Goal: Find specific page/section: Find specific page/section

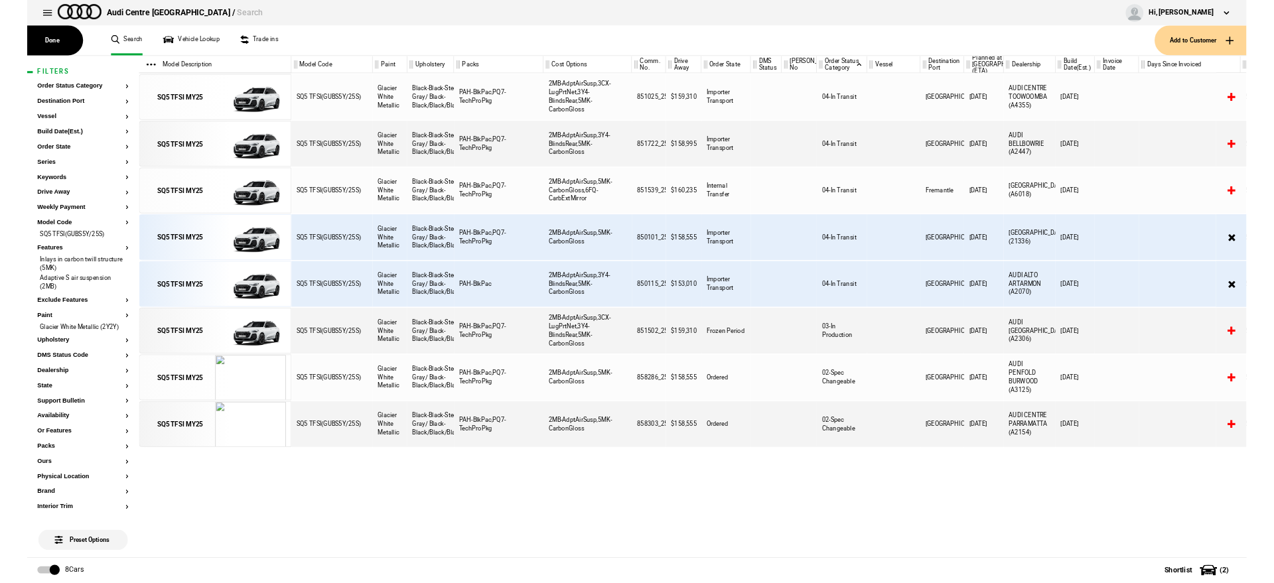
scroll to position [0, 227]
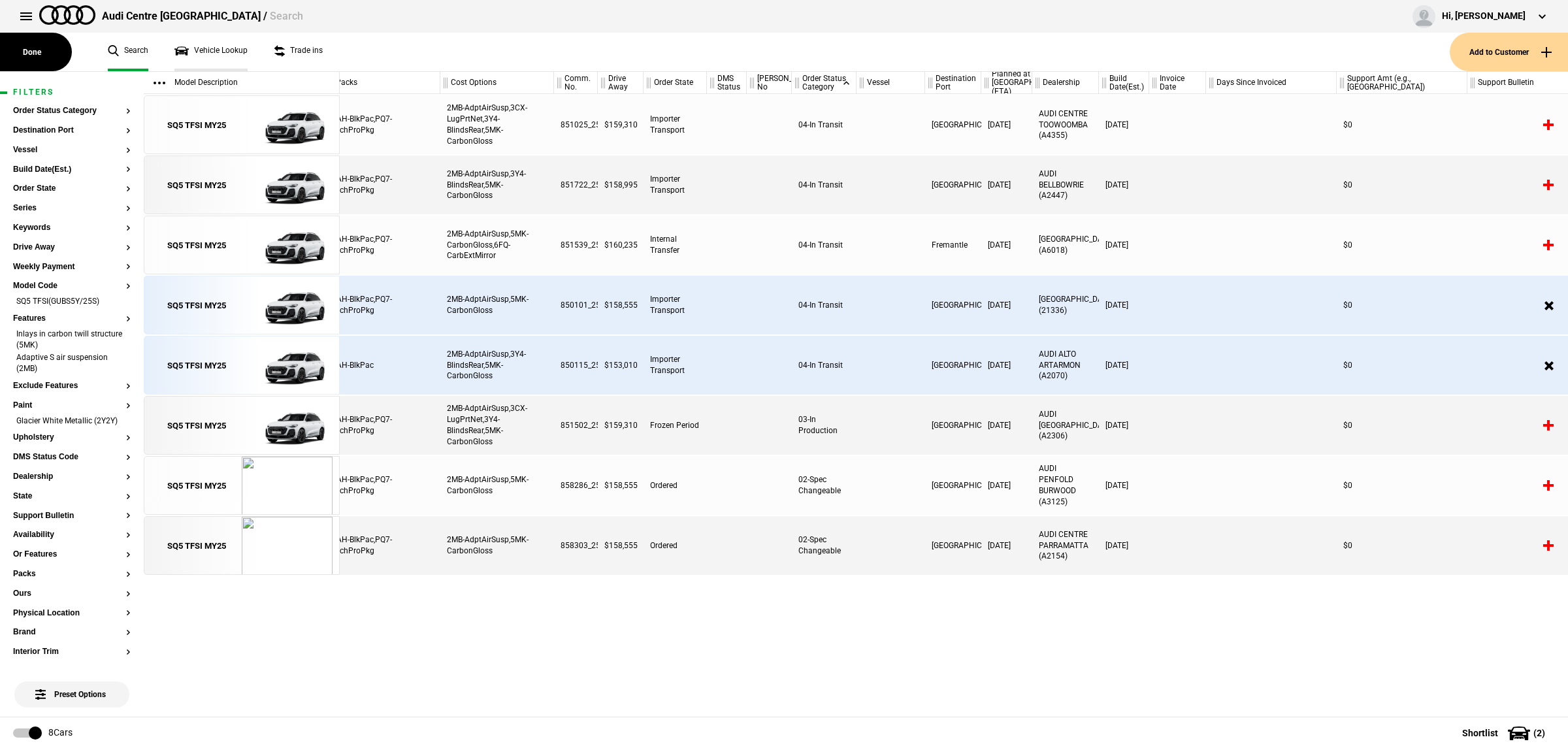
click at [200, 55] on link "Vehicle Lookup" at bounding box center [211, 51] width 73 height 38
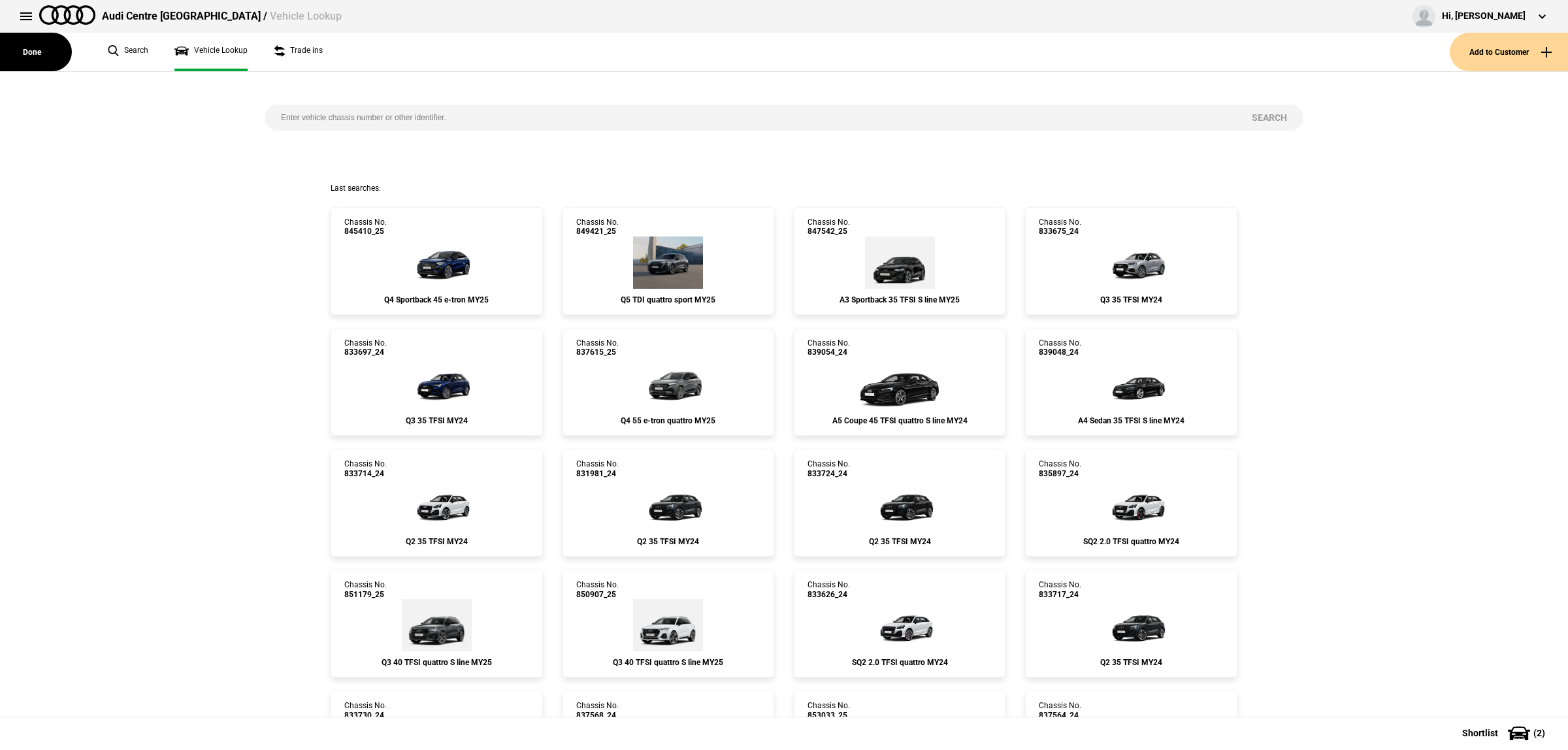
click at [523, 119] on input "search" at bounding box center [750, 117] width 971 height 27
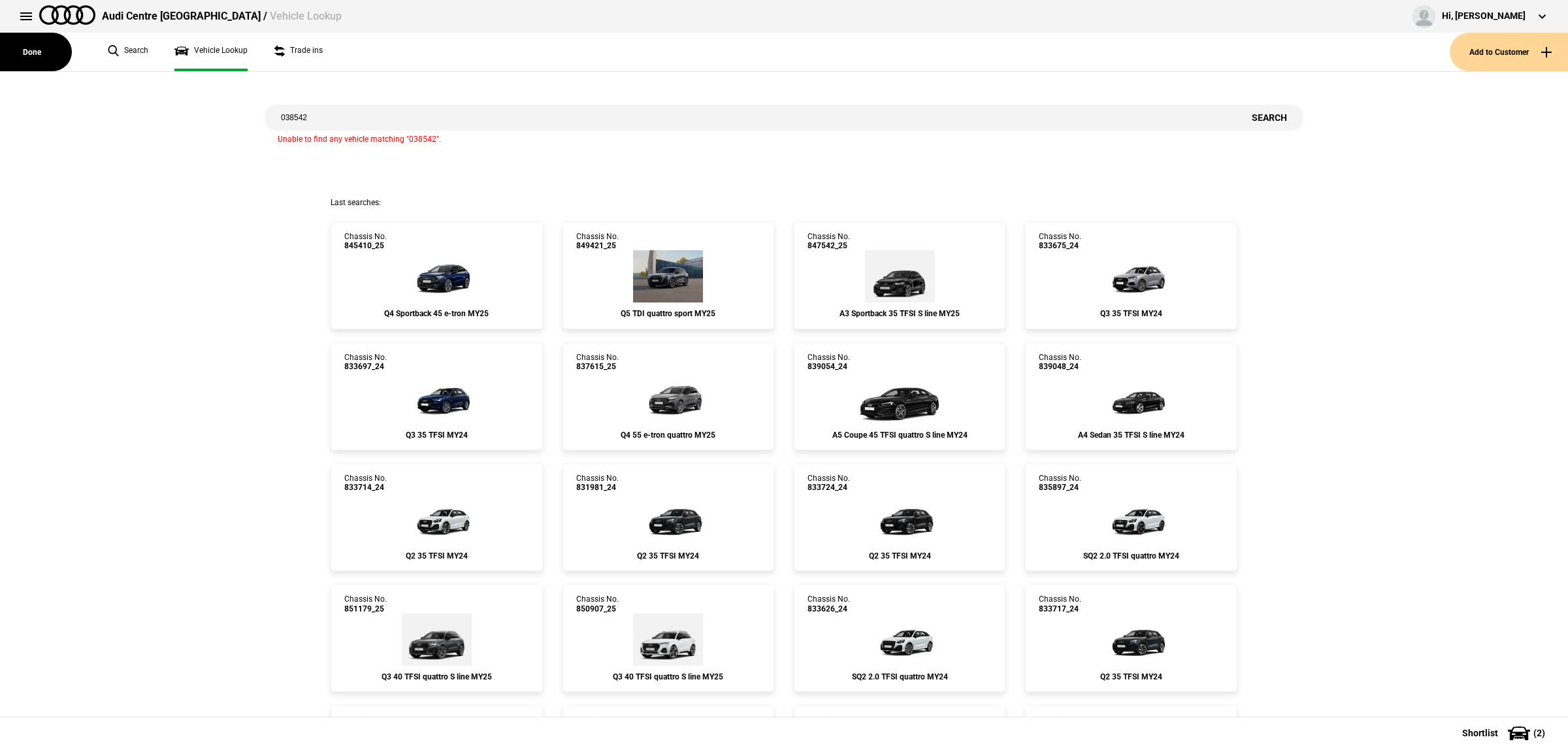
click at [515, 121] on input "038542" at bounding box center [750, 117] width 971 height 27
click at [524, 96] on div "038542 Search Unable to find any vehicle matching "038542"." at bounding box center [784, 134] width 1058 height 125
click at [502, 109] on input "038542" at bounding box center [750, 117] width 971 height 27
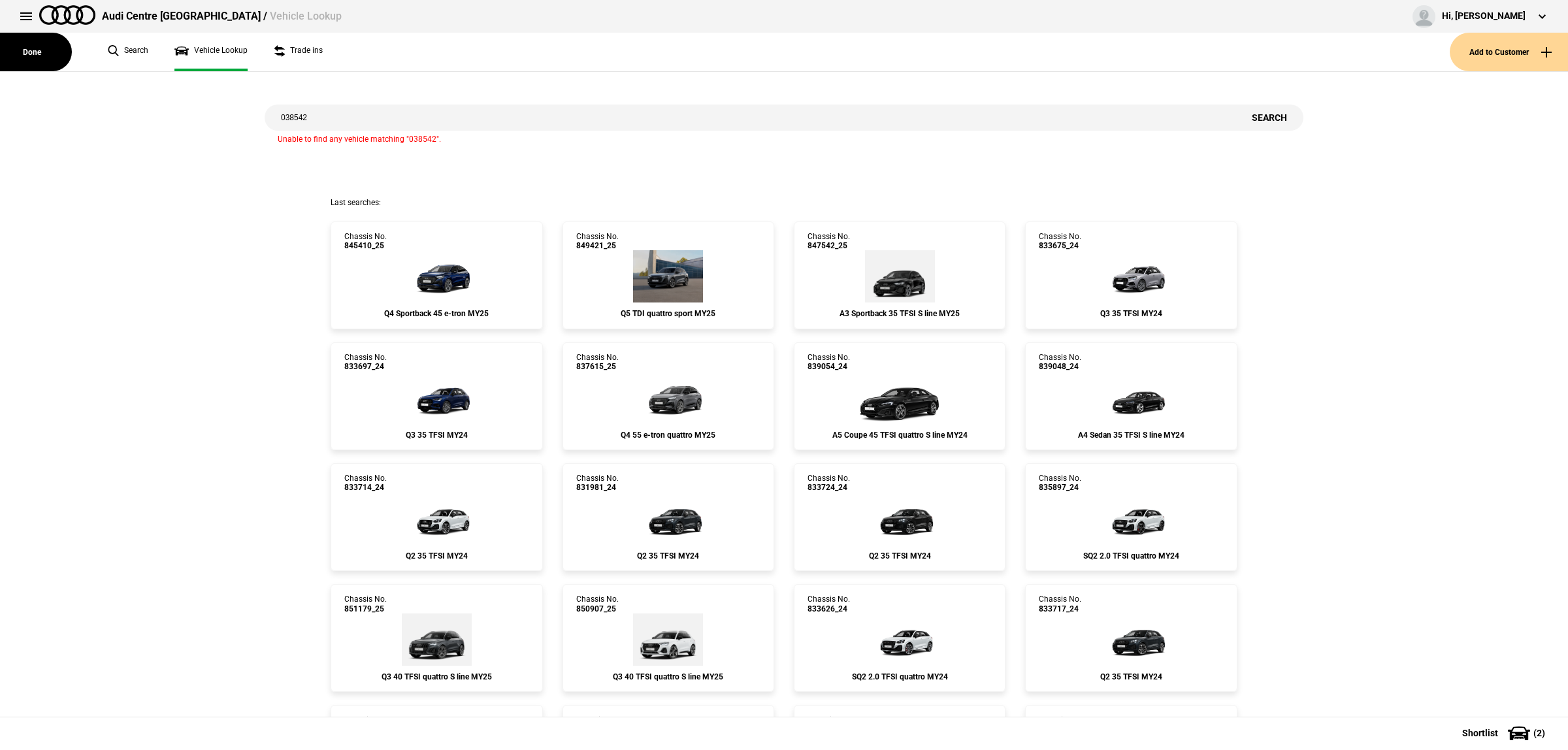
paste input "WAUZZZGA9RA"
type input "[US_VEHICLE_IDENTIFICATION_NUMBER]"
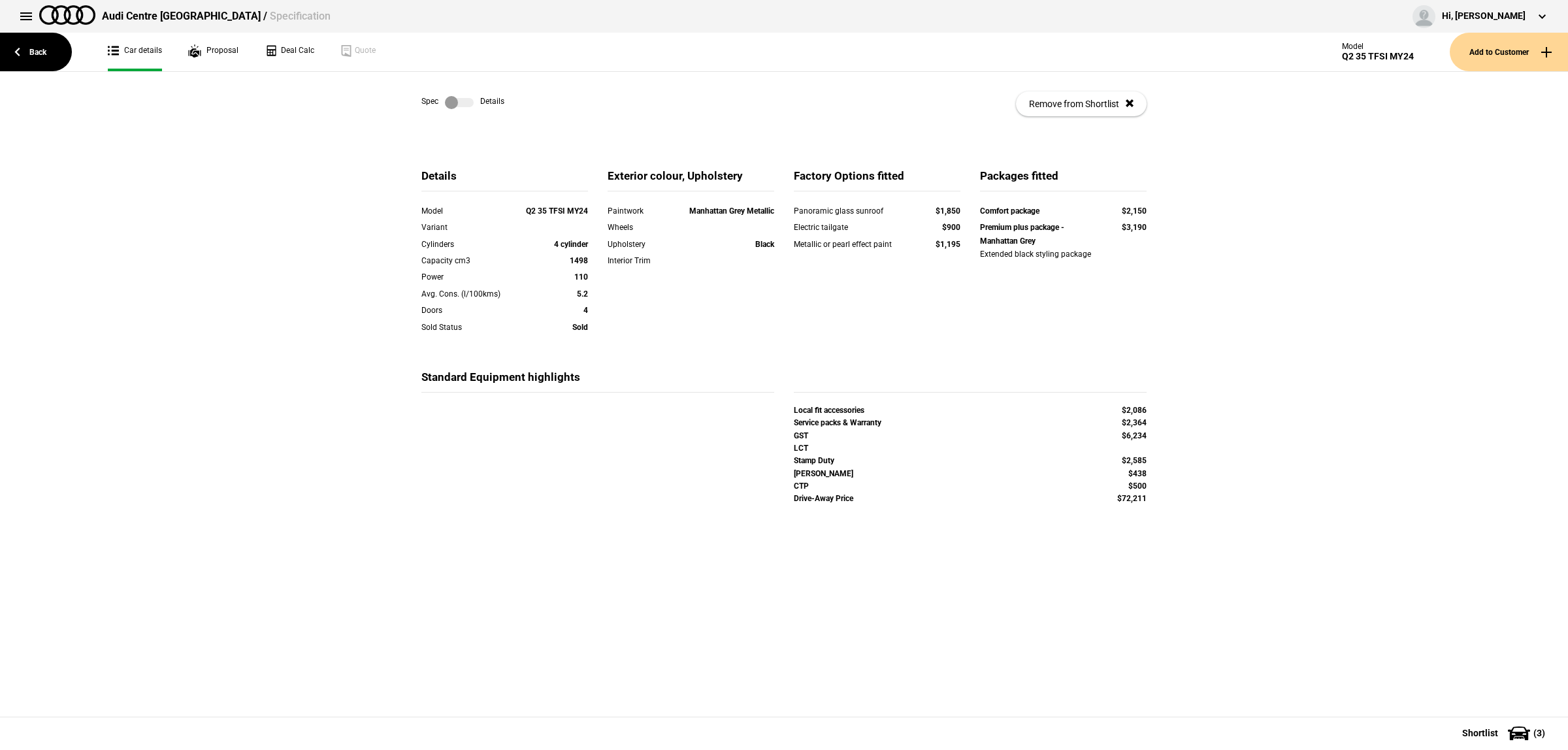
click at [448, 93] on div "Spec Details Remove from Shortlist" at bounding box center [784, 103] width 725 height 64
click at [446, 98] on label at bounding box center [459, 102] width 29 height 13
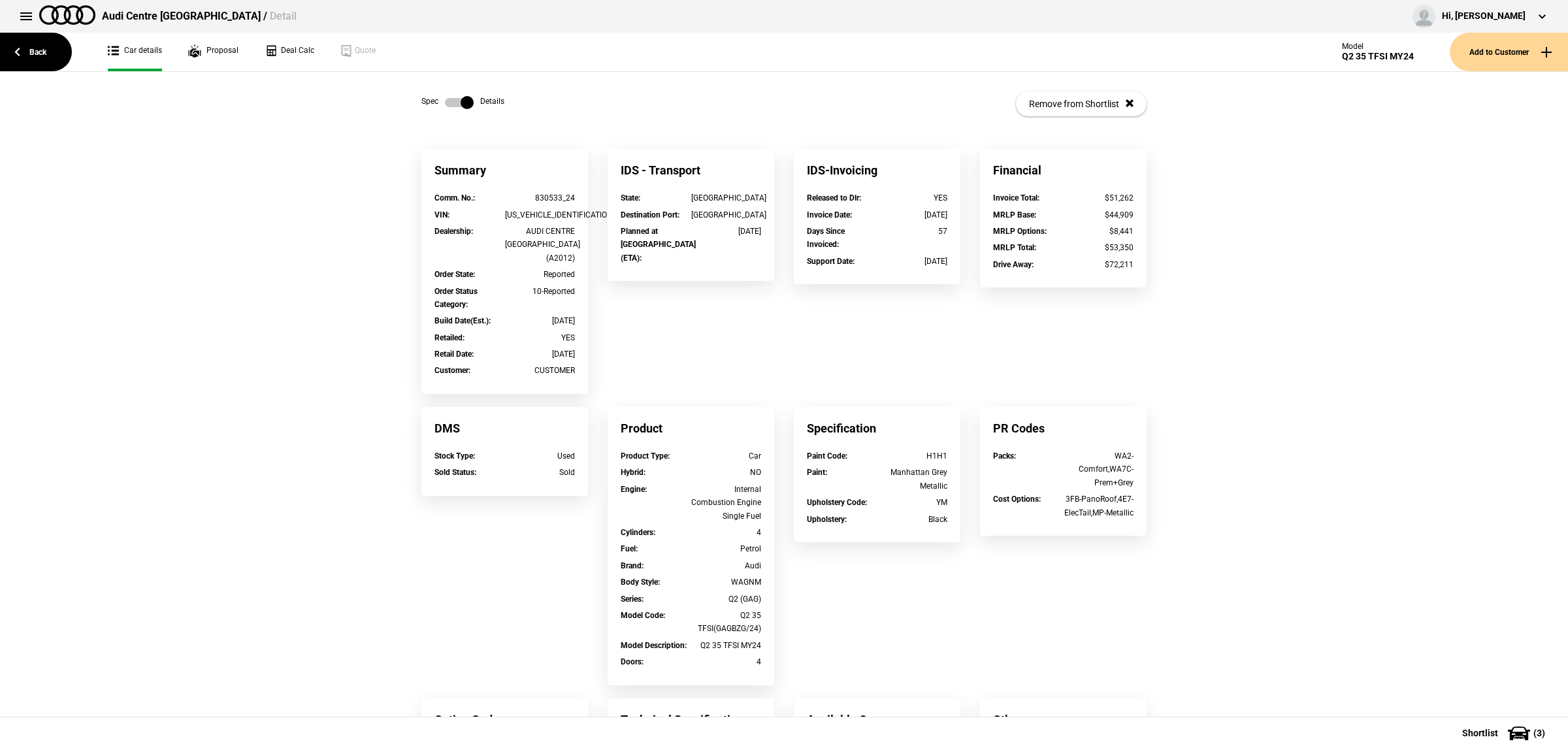
click at [539, 213] on div "[US_VEHICLE_IDENTIFICATION_NUMBER]" at bounding box center [540, 215] width 71 height 13
copy div "[US_VEHICLE_IDENTIFICATION_NUMBER]"
click at [43, 49] on link "Back" at bounding box center [35, 51] width 72 height 38
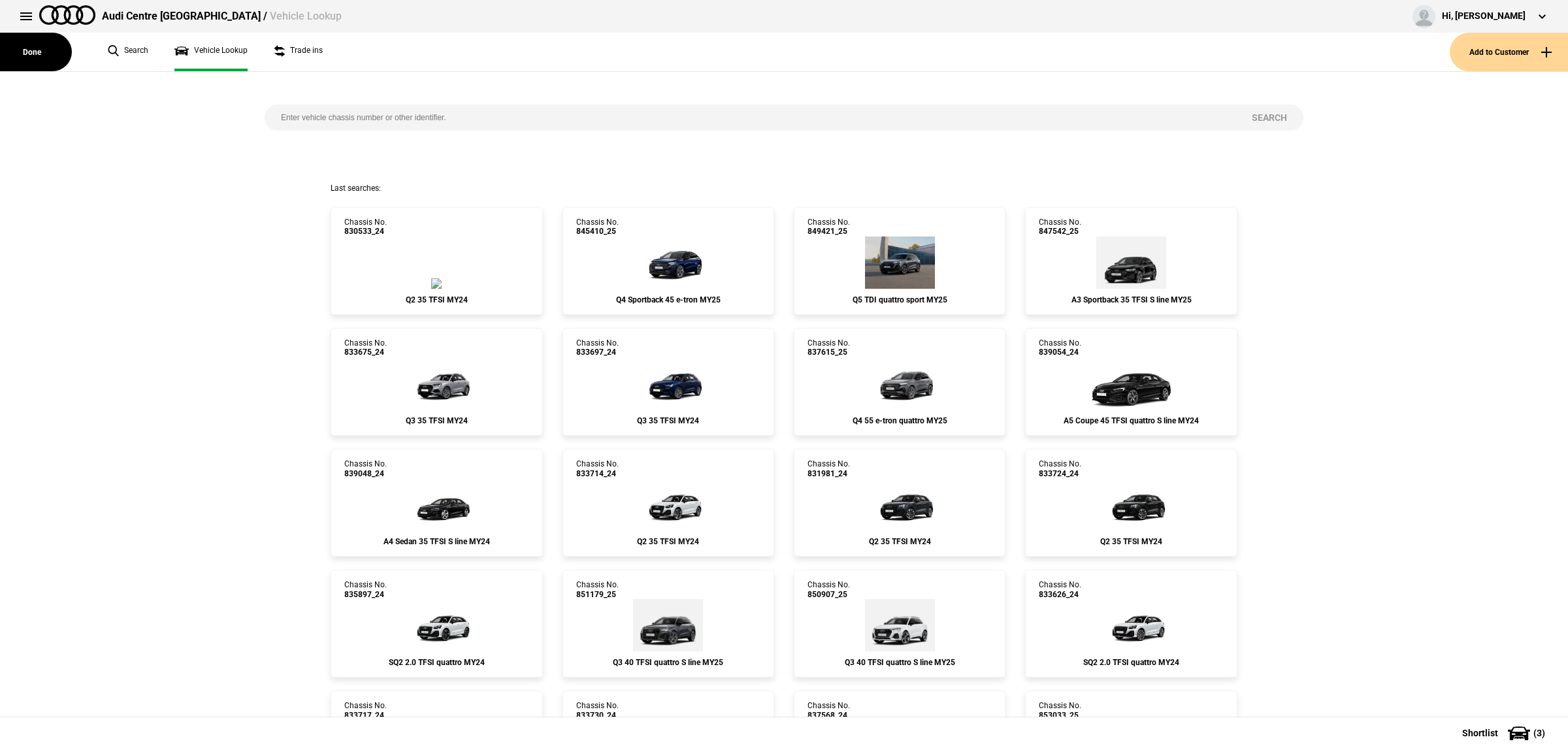
click at [400, 106] on input "search" at bounding box center [750, 117] width 971 height 27
paste input "[US_VEHICLE_IDENTIFICATION_NUMBER]"
type input "[US_VEHICLE_IDENTIFICATION_NUMBER]"
click at [453, 253] on link "Chassis No. 830533_24 Q2 35 TFSI MY24" at bounding box center [436, 261] width 212 height 108
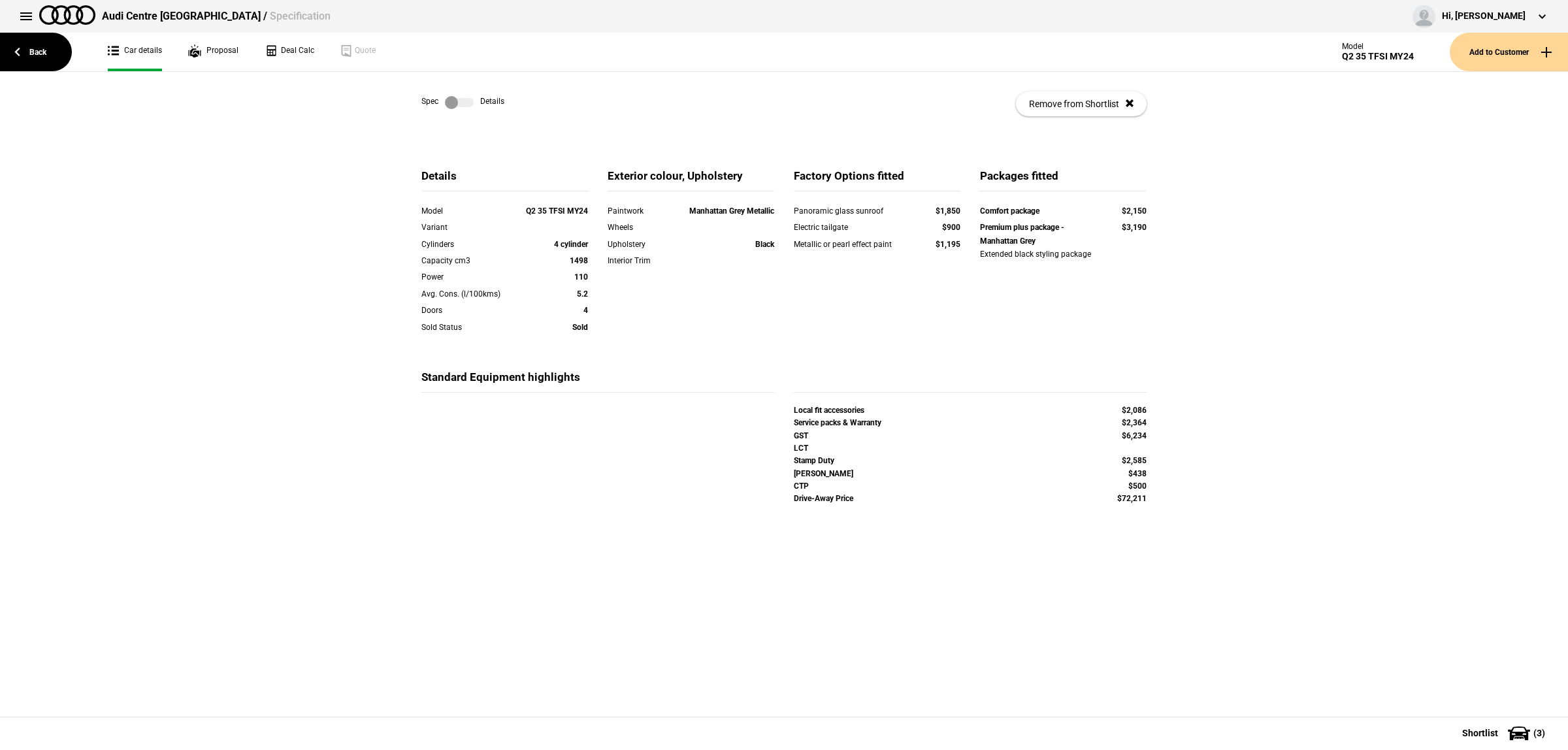
click at [473, 96] on div "Spec Details" at bounding box center [463, 102] width 83 height 13
click at [461, 108] on label at bounding box center [459, 102] width 29 height 13
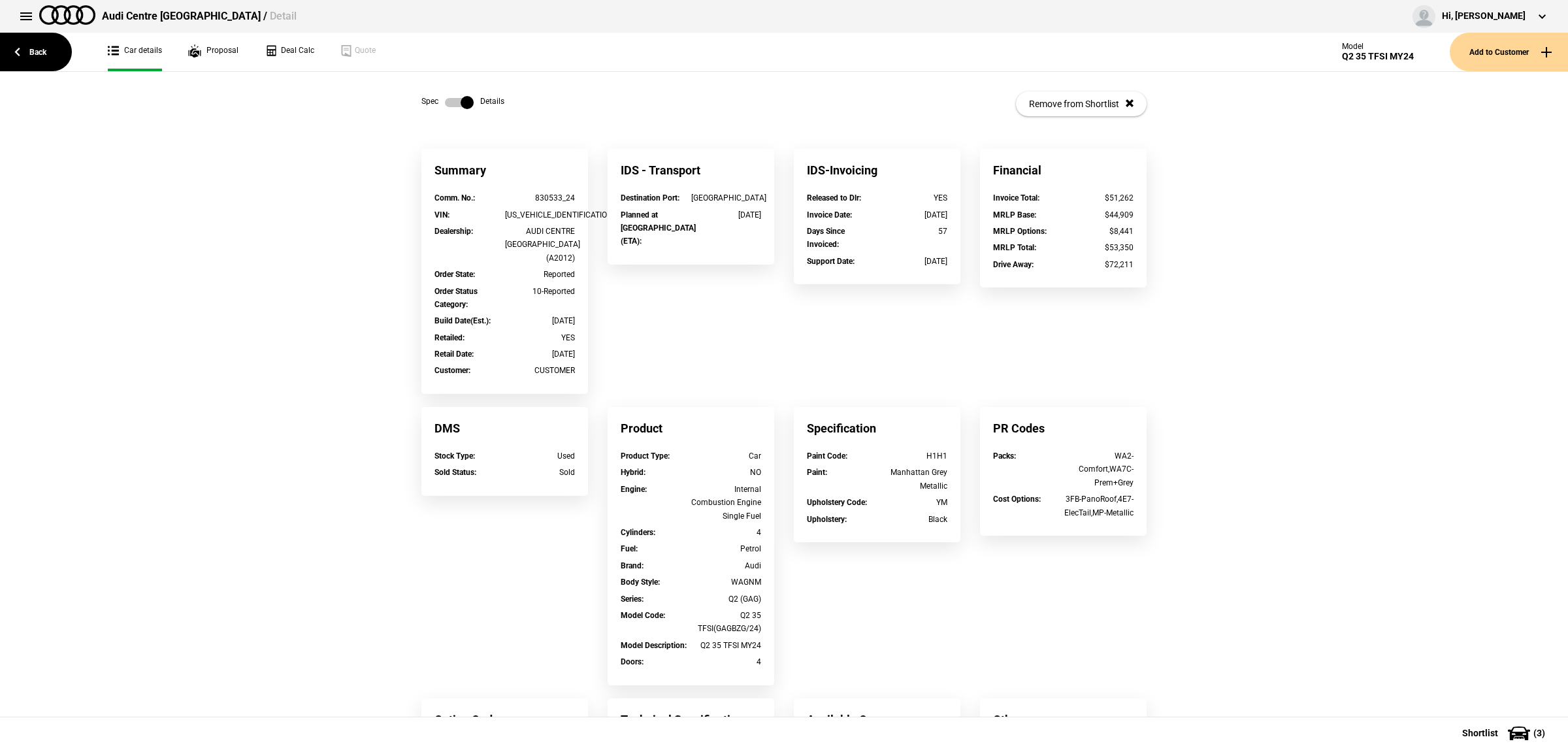
click at [461, 108] on label at bounding box center [459, 102] width 29 height 13
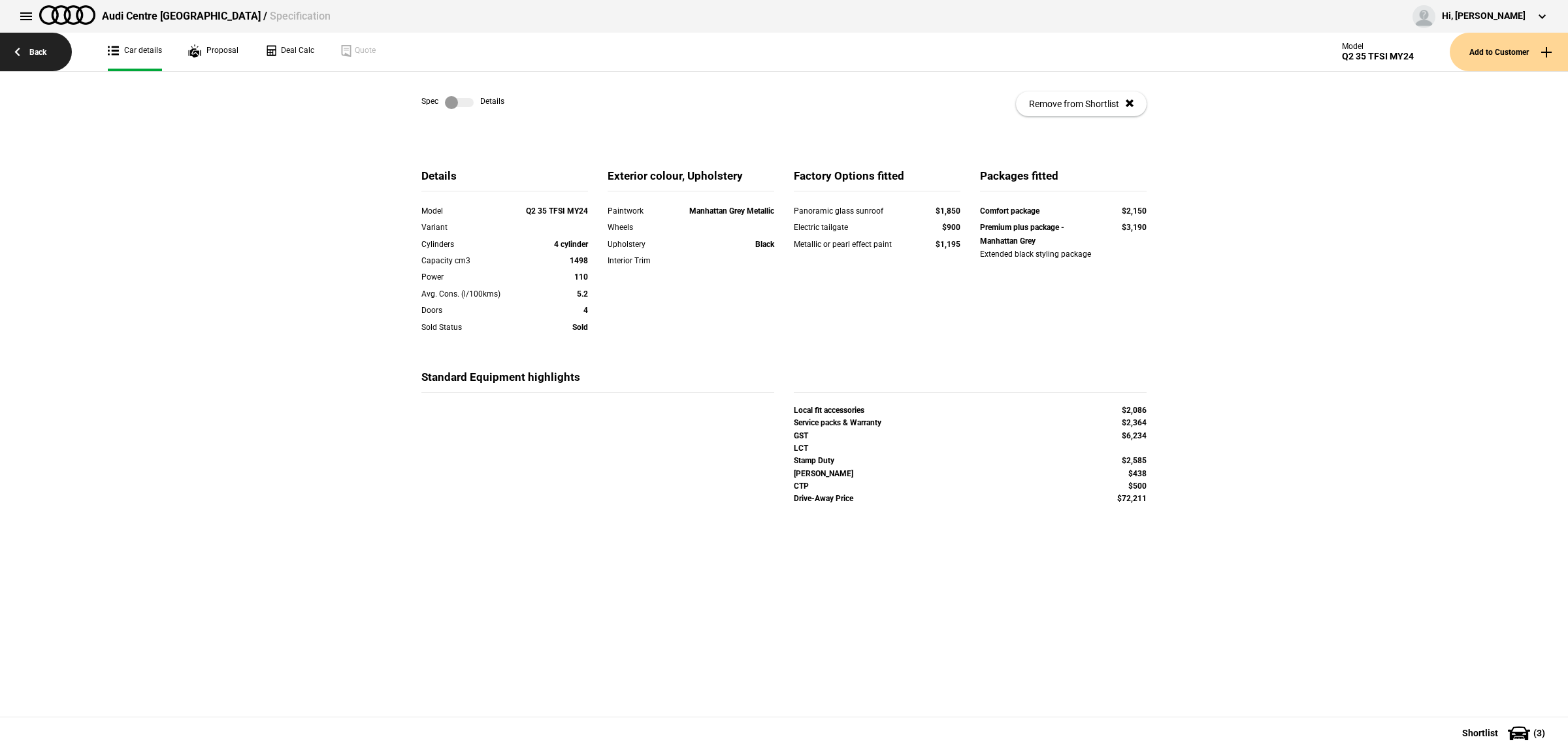
click at [57, 57] on link "Back" at bounding box center [35, 51] width 72 height 38
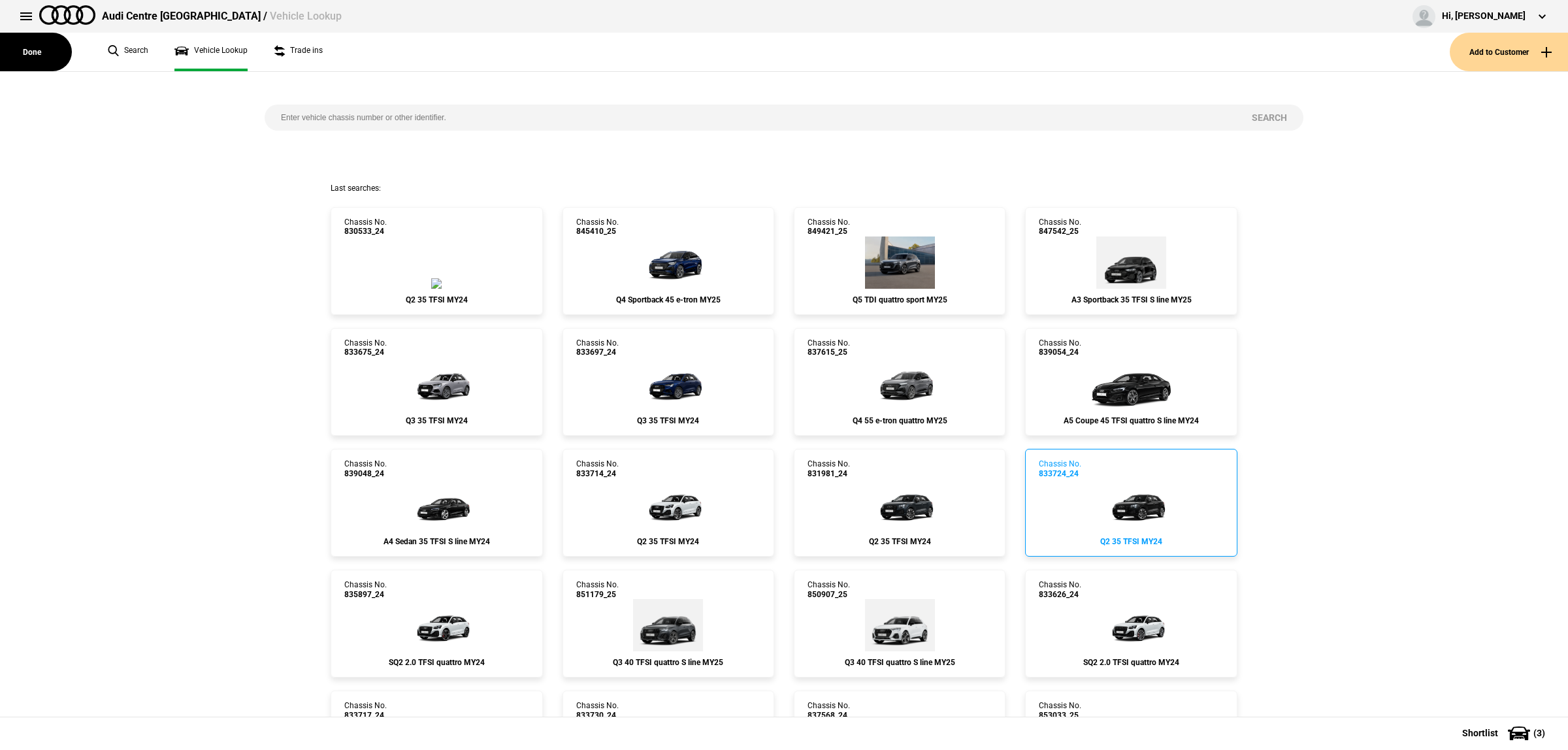
click at [1143, 537] on link "Chassis No. 833724_24 Q2 35 TFSI MY24" at bounding box center [1130, 503] width 212 height 108
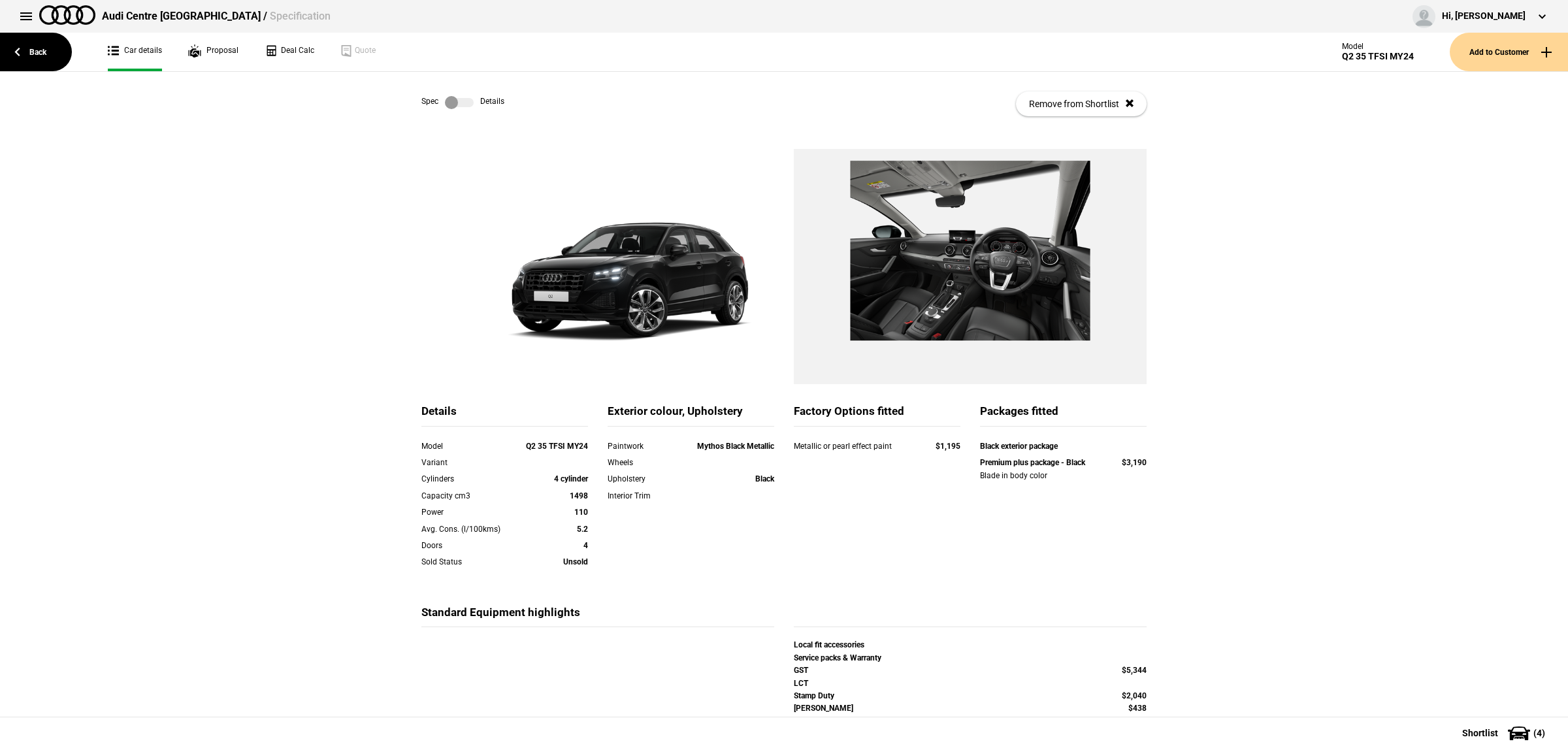
click at [452, 93] on div "Spec Details Remove from Shortlist" at bounding box center [784, 103] width 725 height 64
click at [456, 103] on label at bounding box center [459, 102] width 29 height 13
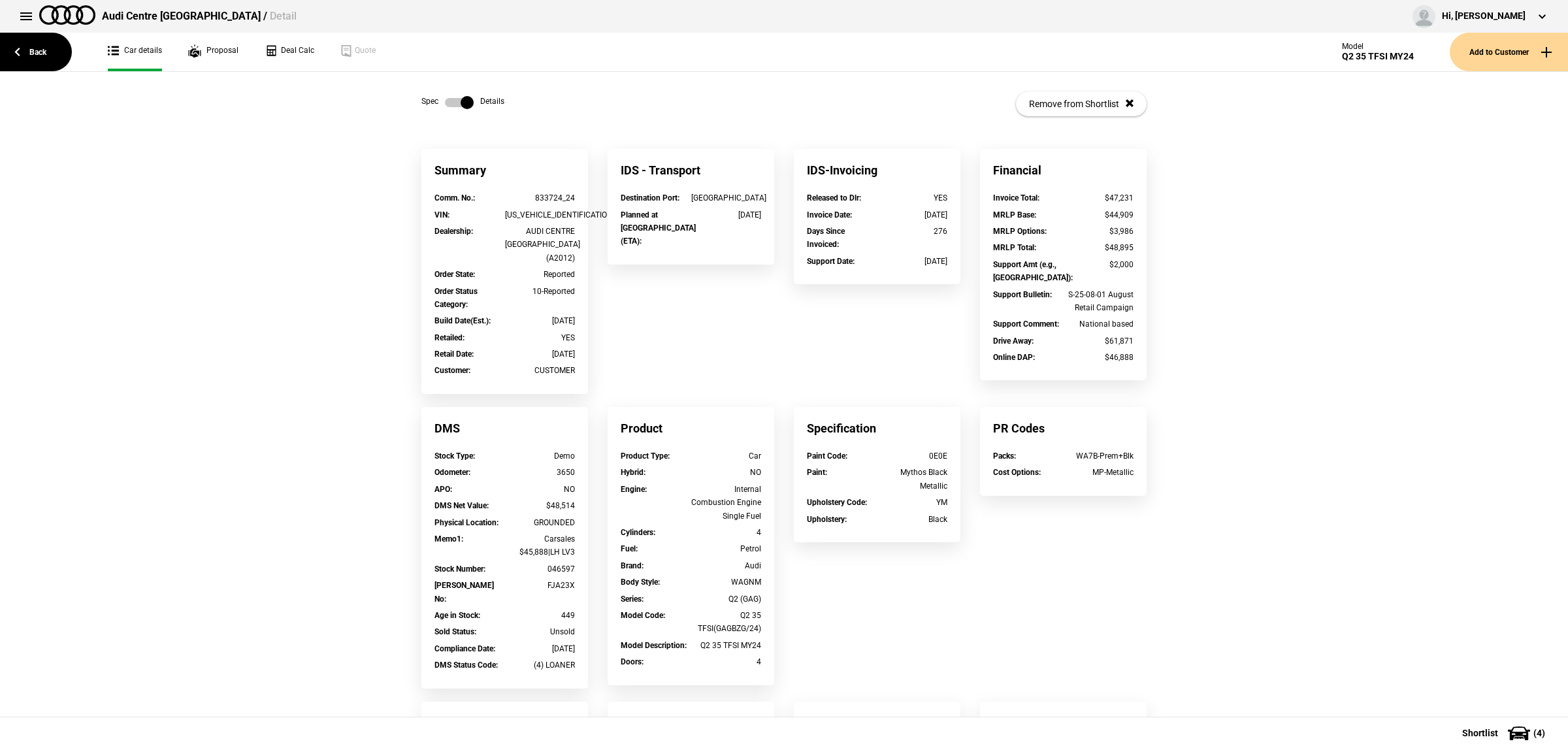
click at [546, 210] on div "[US_VEHICLE_IDENTIFICATION_NUMBER]" at bounding box center [540, 215] width 71 height 13
copy div "[US_VEHICLE_IDENTIFICATION_NUMBER]"
click at [11, 54] on link "Back" at bounding box center [35, 51] width 72 height 38
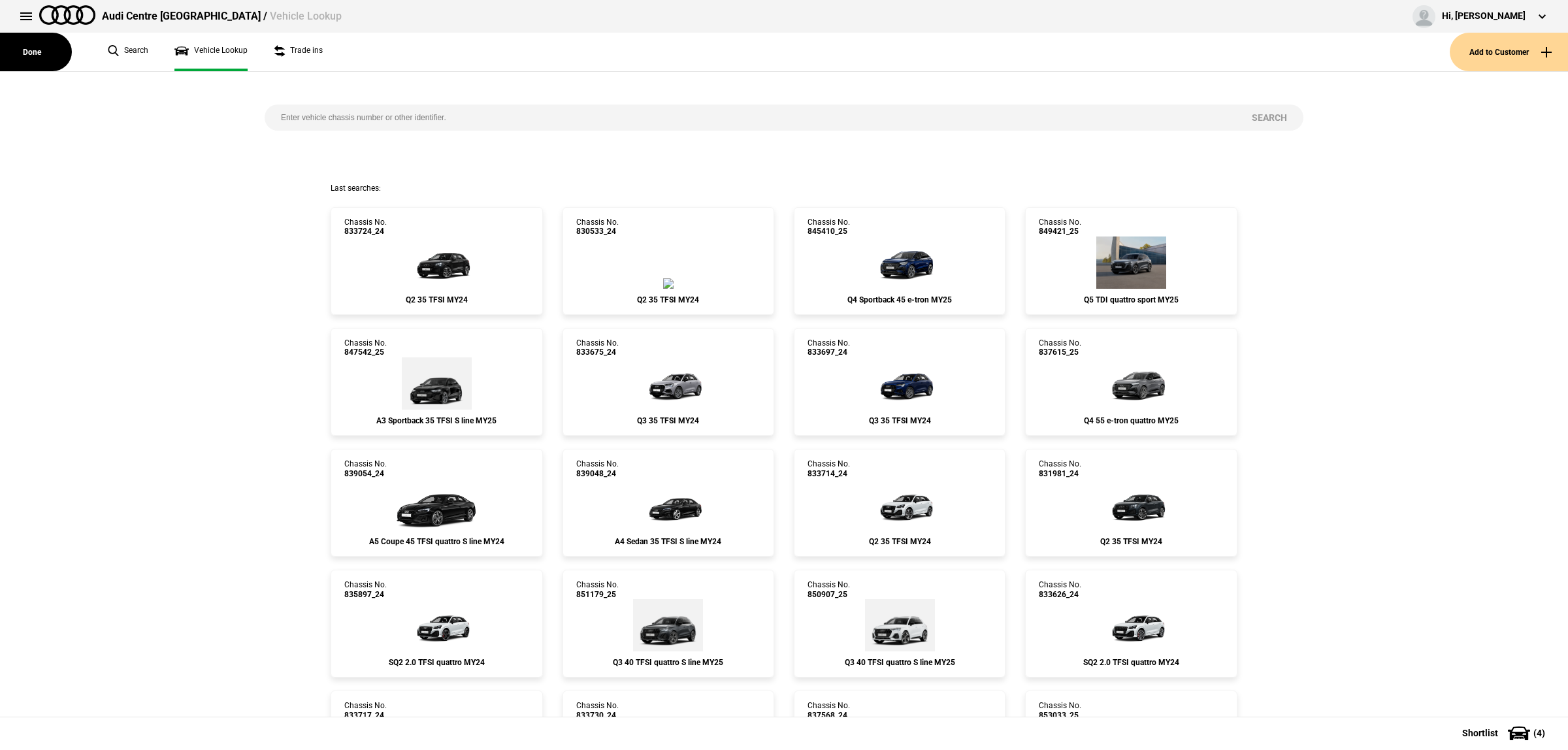
click at [406, 121] on input "search" at bounding box center [750, 117] width 971 height 27
paste input "856739"
type input "856739"
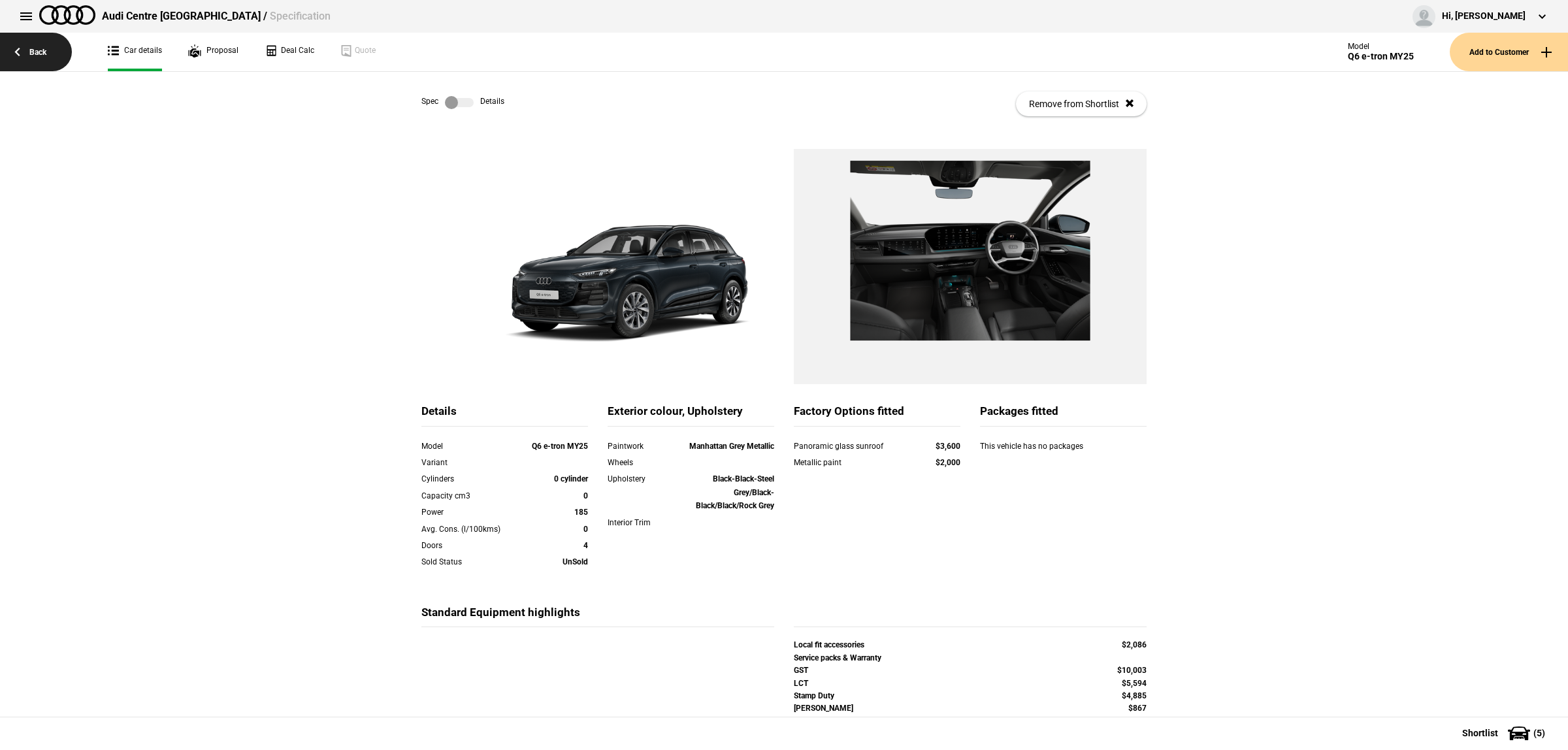
click at [43, 57] on link "Back" at bounding box center [35, 51] width 72 height 38
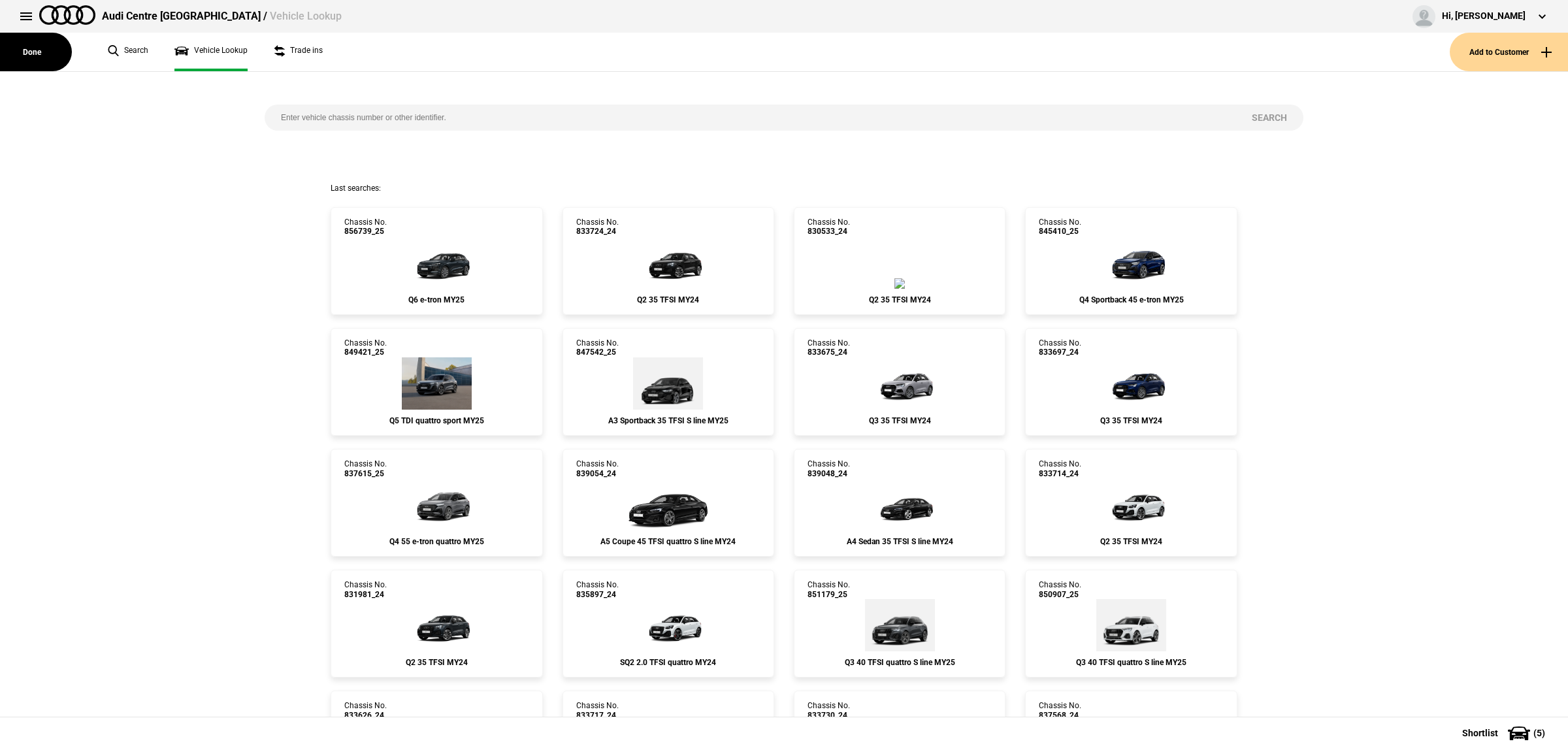
click at [356, 106] on input "search" at bounding box center [750, 117] width 971 height 27
paste input "[US_VEHICLE_IDENTIFICATION_NUMBER]"
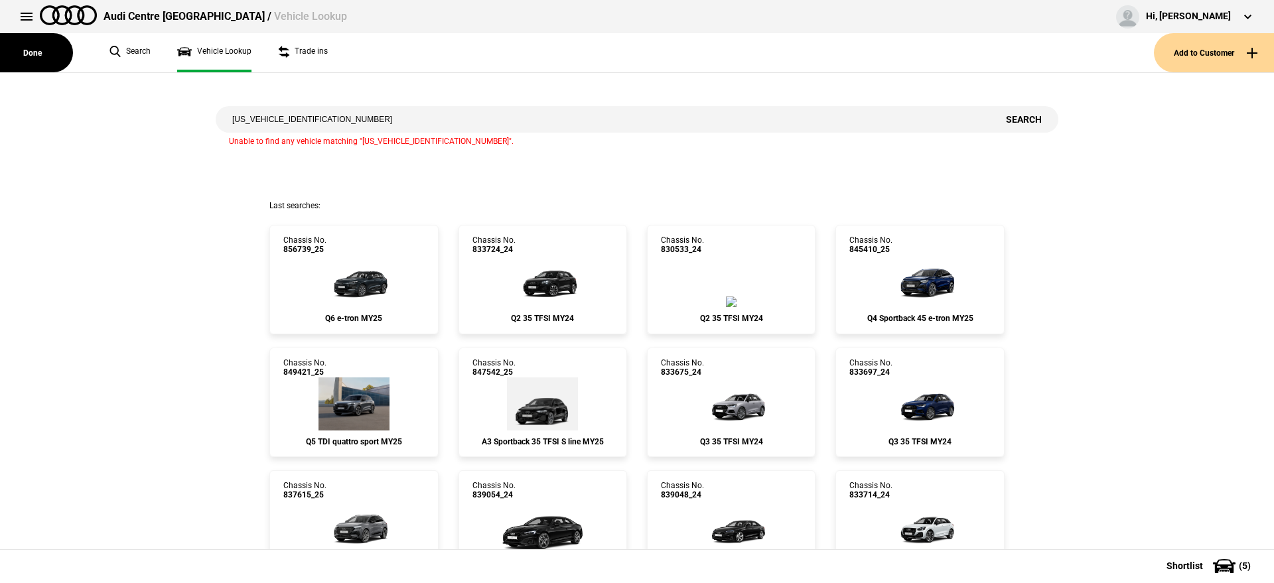
click at [378, 125] on input "[US_VEHICLE_IDENTIFICATION_NUMBER]" at bounding box center [603, 119] width 774 height 27
click at [379, 122] on input "[US_VEHICLE_IDENTIFICATION_NUMBER]" at bounding box center [603, 119] width 774 height 27
paste input "834375"
type input "834375"
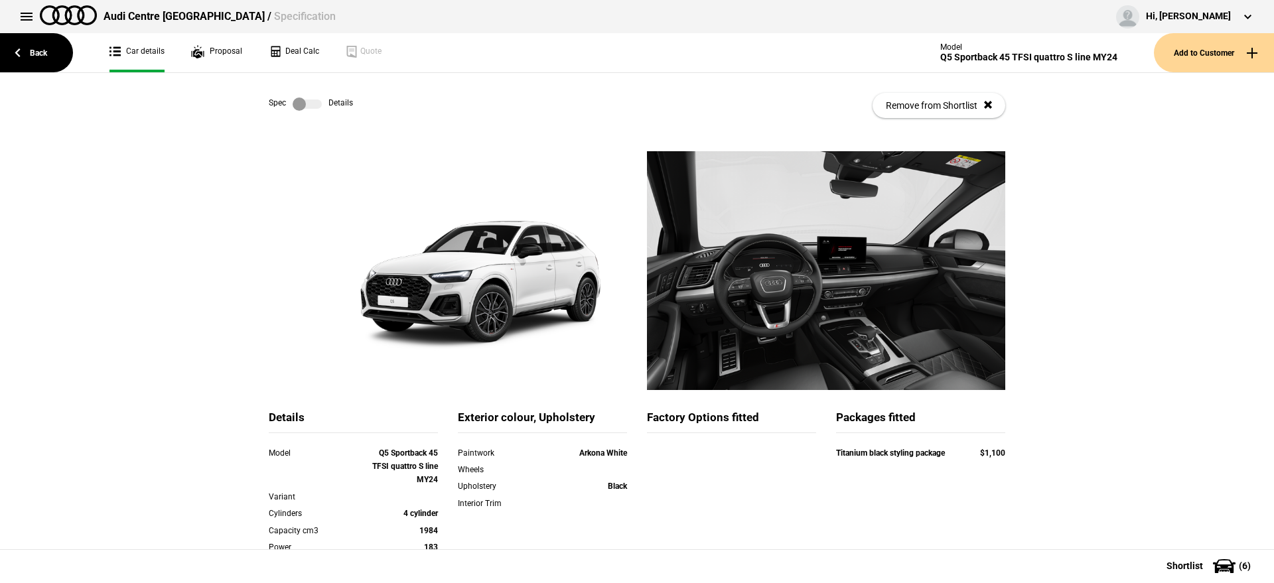
click at [305, 102] on label at bounding box center [307, 104] width 29 height 13
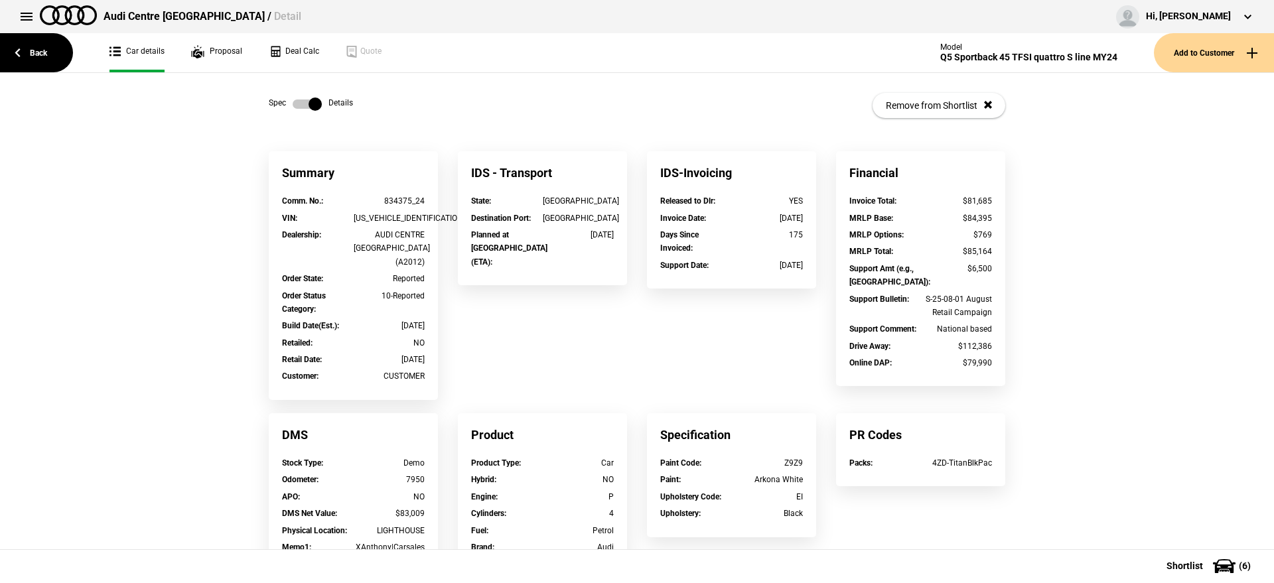
click at [395, 218] on div "[US_VEHICLE_IDENTIFICATION_NUMBER]" at bounding box center [390, 218] width 72 height 13
copy div "[US_VEHICLE_IDENTIFICATION_NUMBER]"
click at [295, 105] on label at bounding box center [307, 104] width 29 height 13
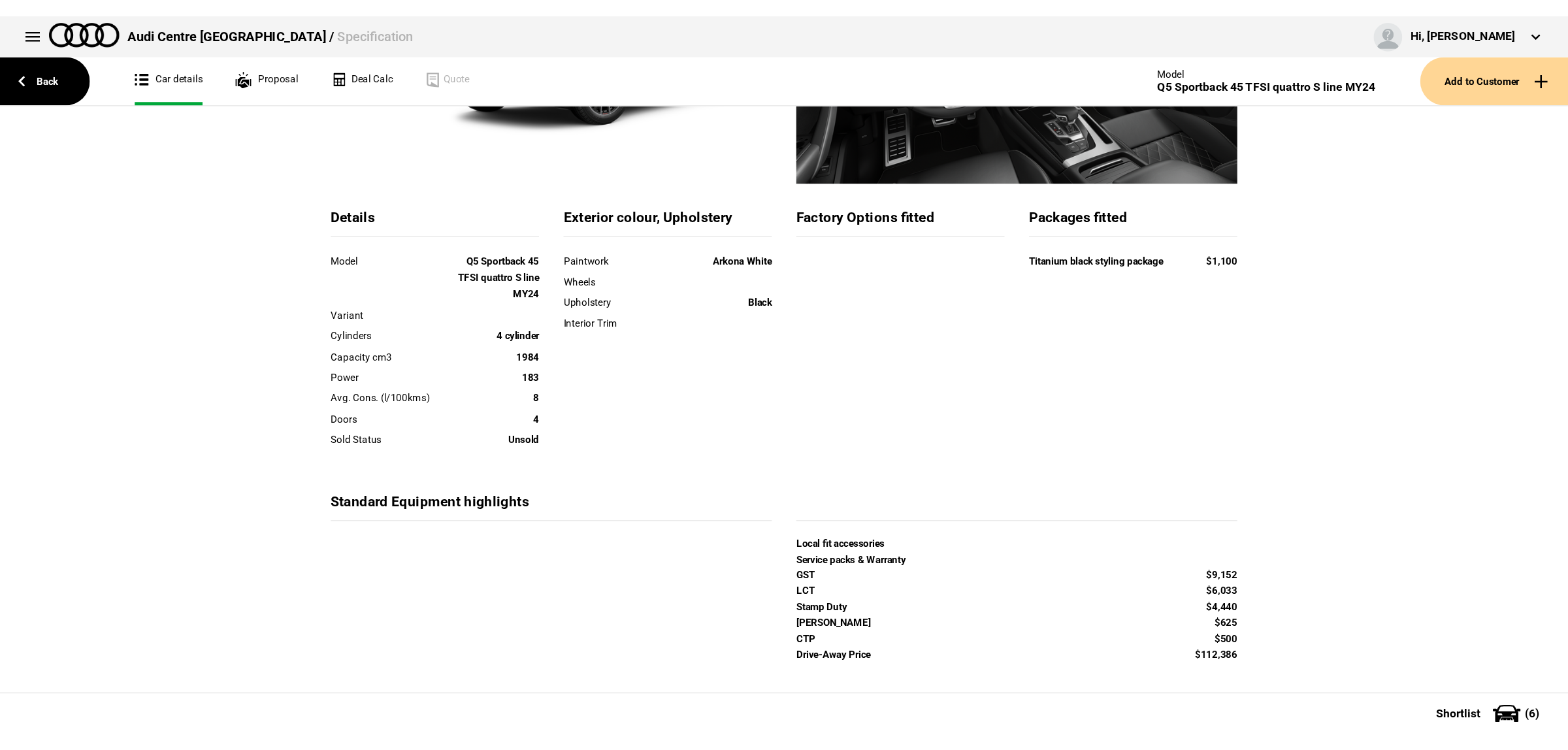
scroll to position [261, 0]
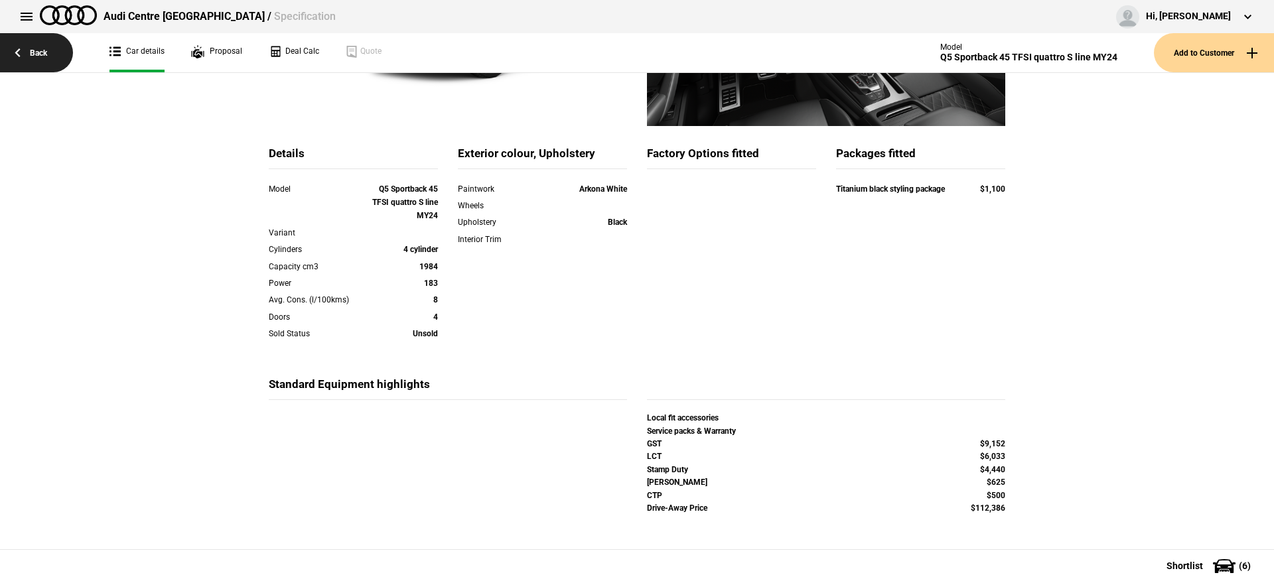
click at [38, 50] on link "Back" at bounding box center [36, 52] width 73 height 39
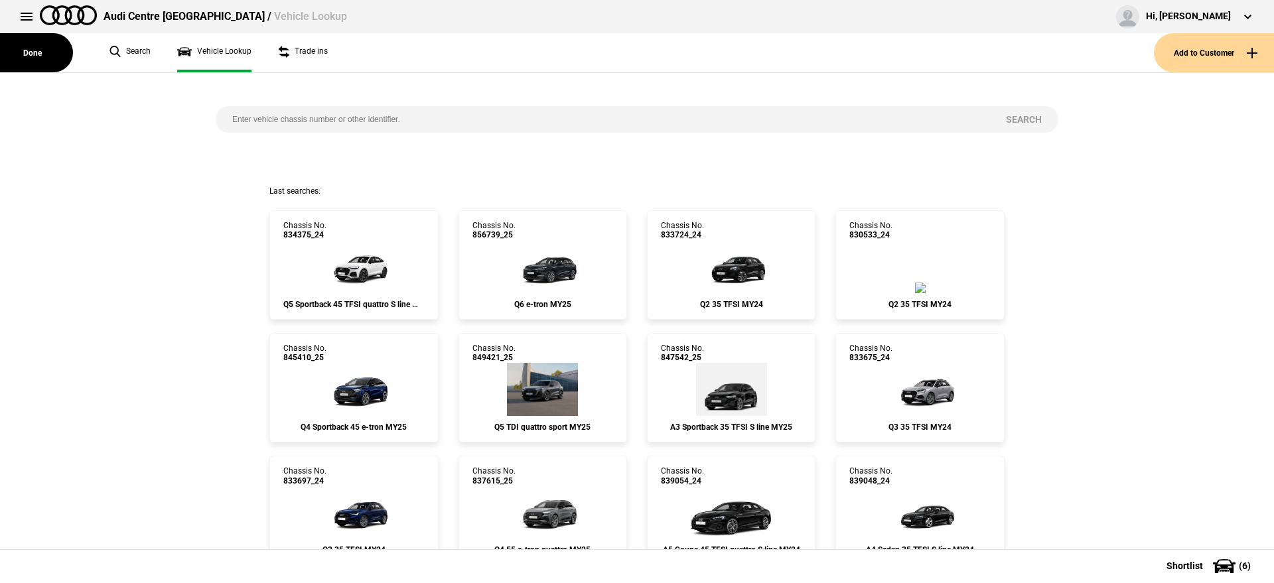
click at [447, 117] on input "search" at bounding box center [603, 119] width 774 height 27
paste input "835875"
type input "835875"
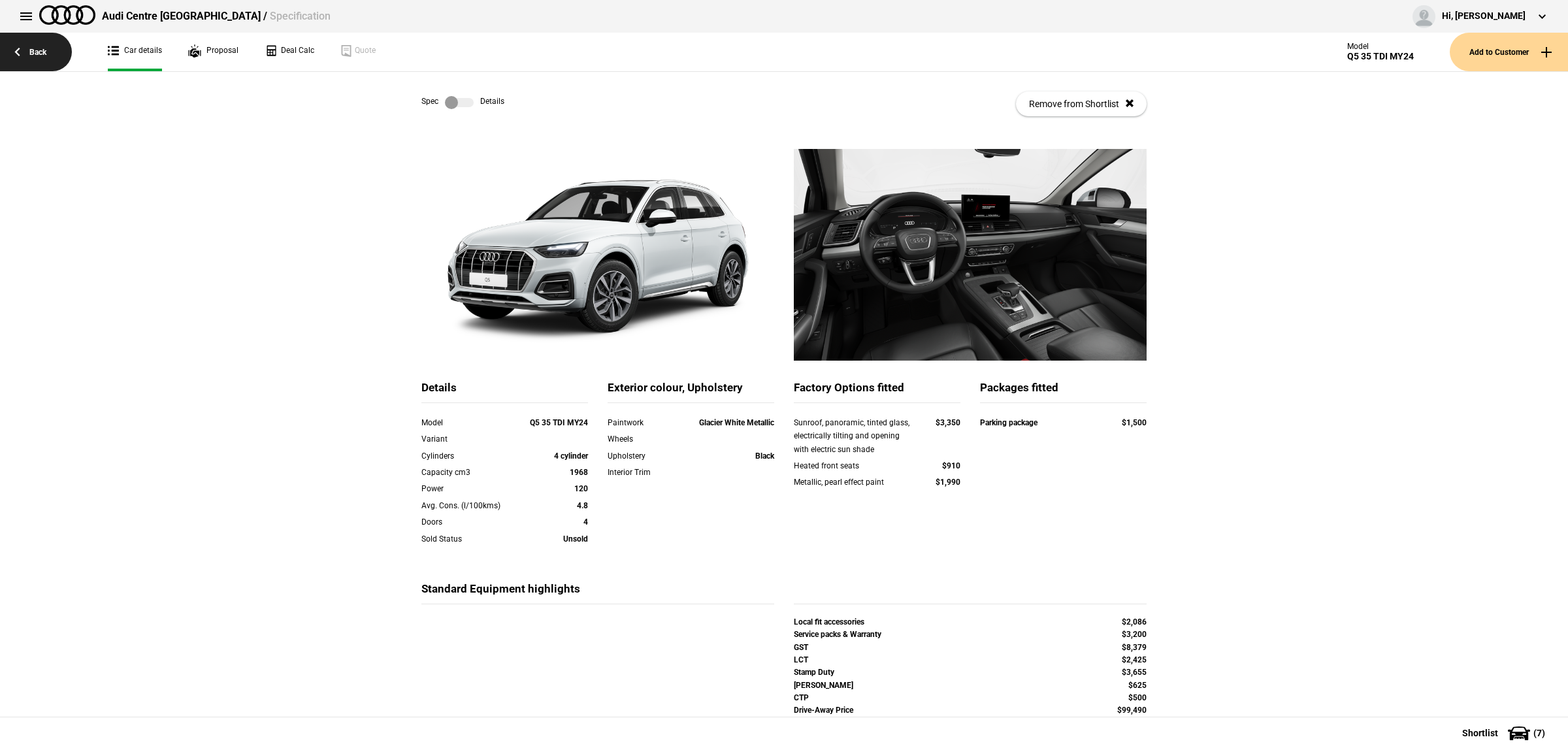
click at [28, 53] on link "Back" at bounding box center [35, 51] width 72 height 38
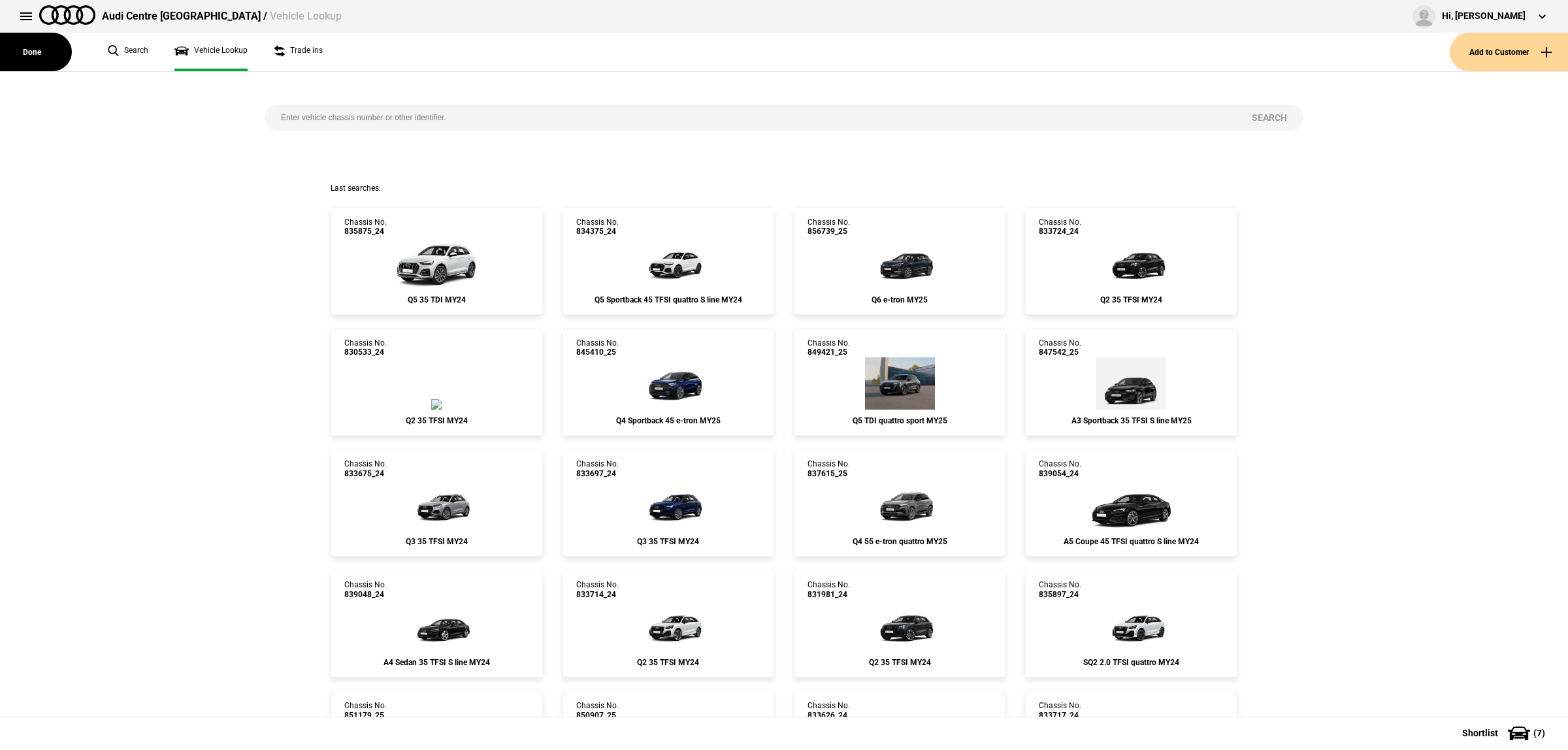
click at [416, 119] on input "search" at bounding box center [750, 117] width 971 height 27
paste input "849412"
type input "849412"
click at [1242, 109] on button "Search" at bounding box center [1269, 117] width 68 height 27
